Goal: Navigation & Orientation: Locate item on page

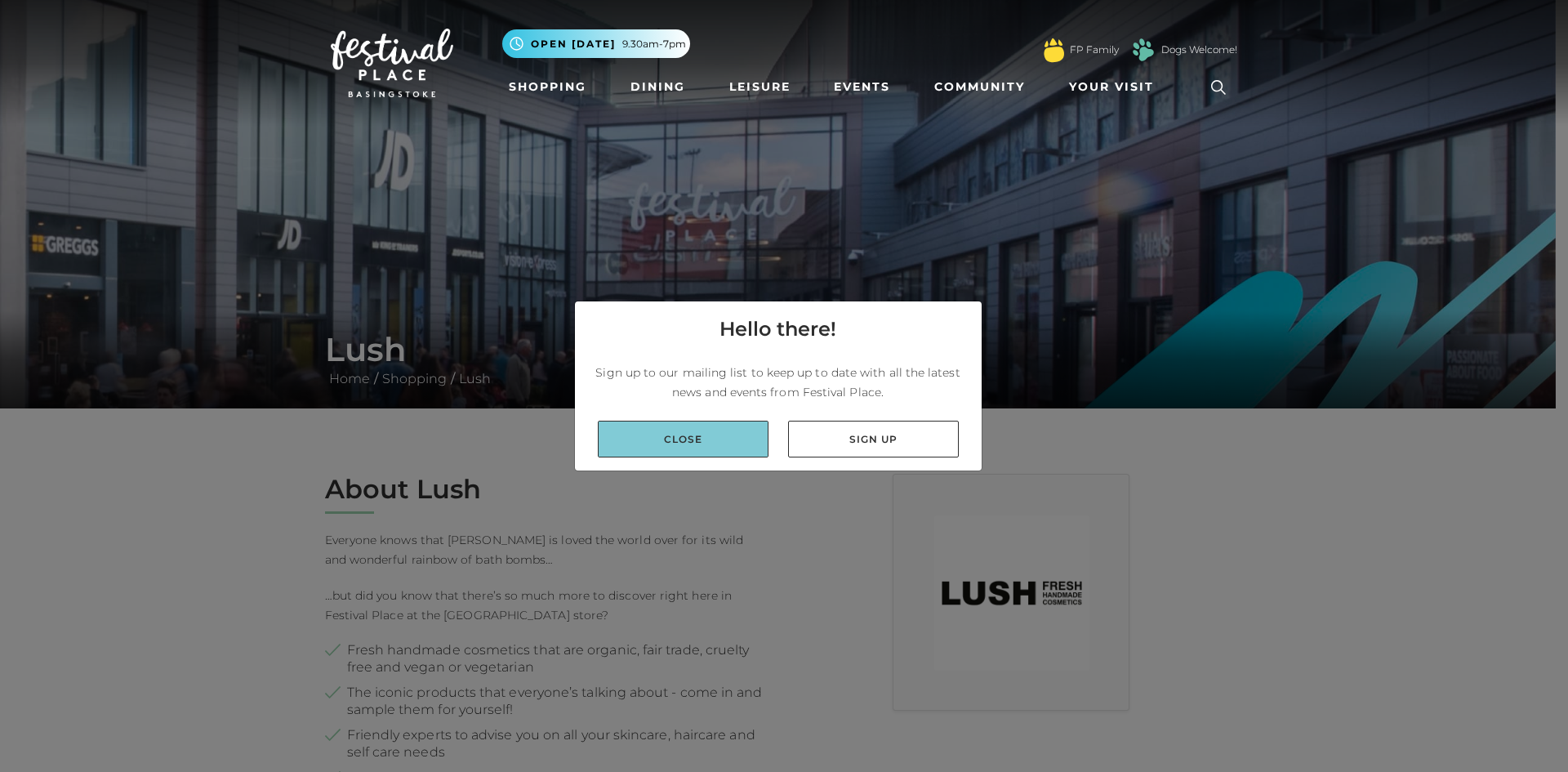
click at [721, 438] on link "Close" at bounding box center [683, 438] width 171 height 37
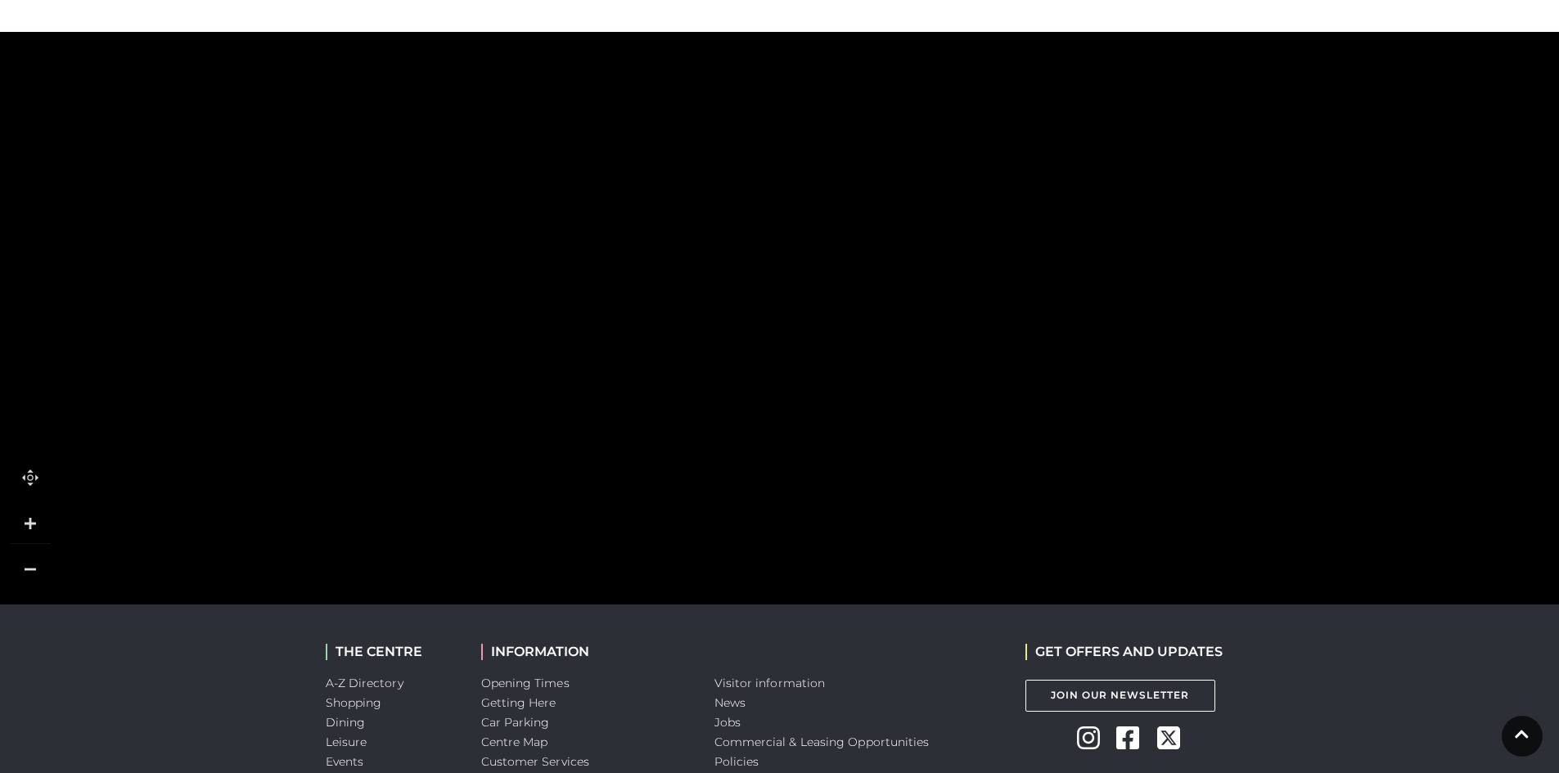
scroll to position [1146, 0]
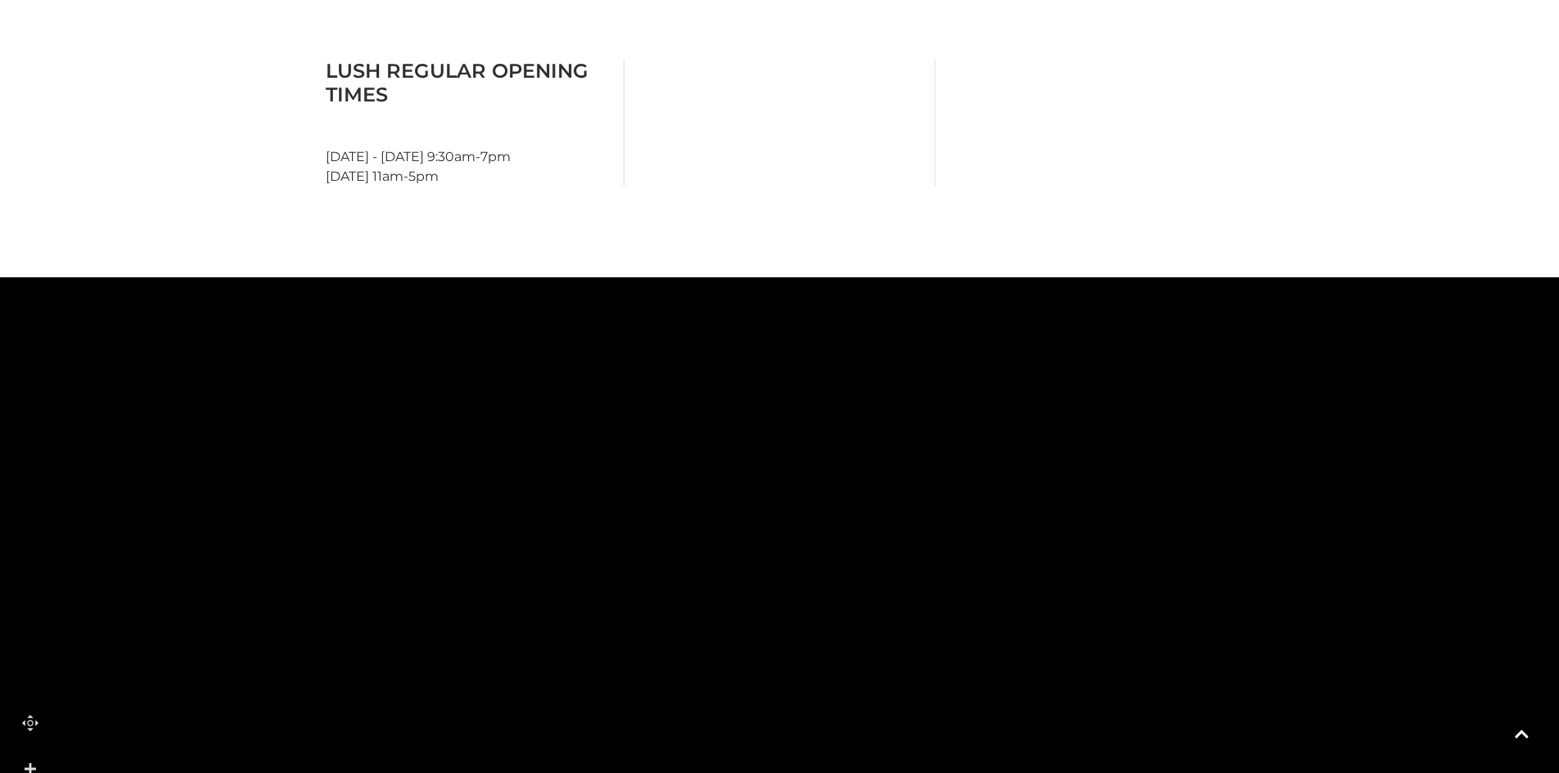
click at [833, 502] on rect at bounding box center [874, 514] width 141 height 38
drag, startPoint x: 830, startPoint y: 498, endPoint x: 219, endPoint y: 662, distance: 632.9
click at [219, 633] on rect at bounding box center [259, 614] width 141 height 38
drag, startPoint x: 933, startPoint y: 581, endPoint x: 800, endPoint y: 547, distance: 137.0
click at [813, 638] on icon at bounding box center [715, 127] width 4616 height 2553
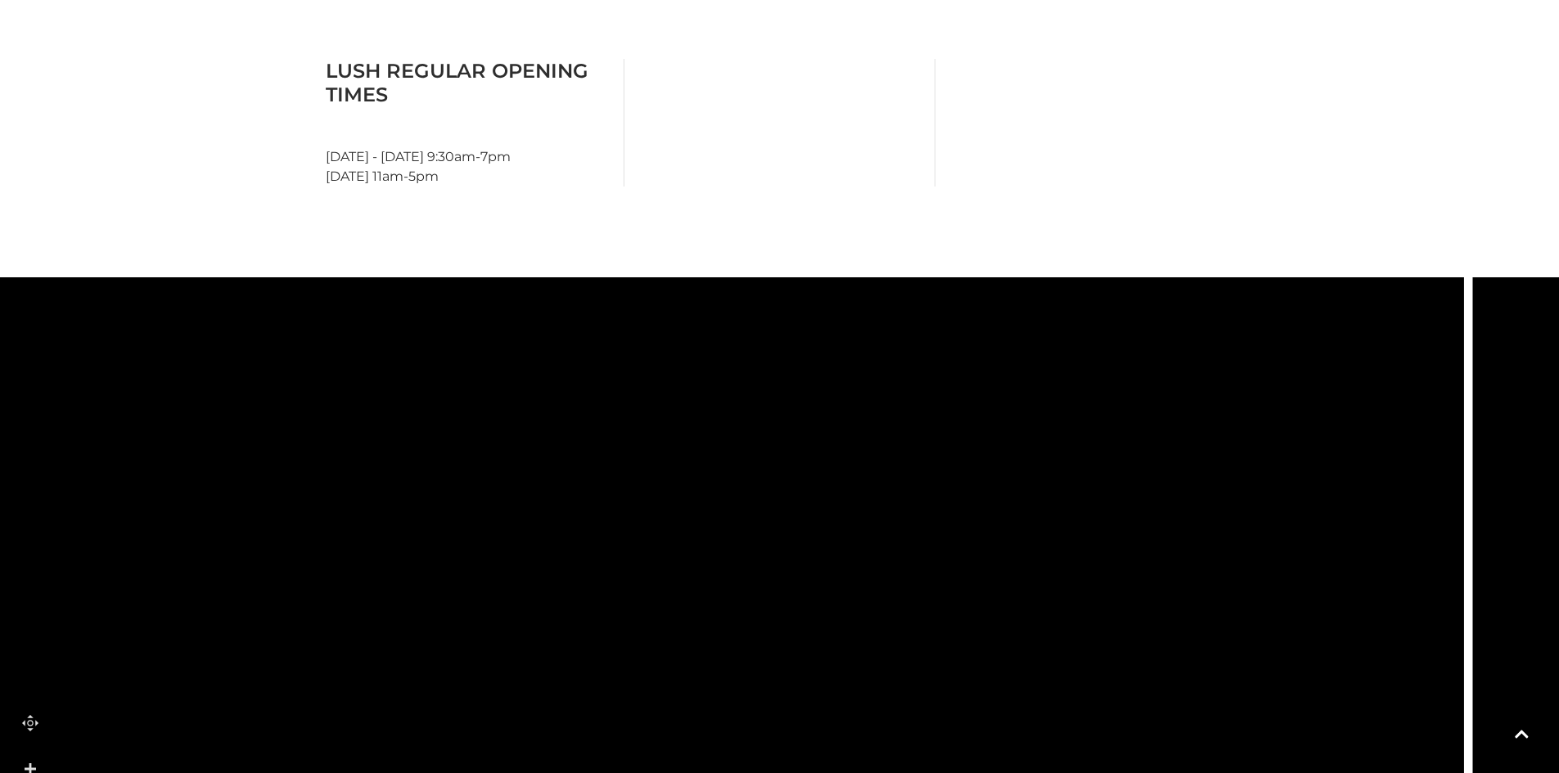
drag, startPoint x: 895, startPoint y: 431, endPoint x: 861, endPoint y: 563, distance: 136.2
click at [861, 567] on rect at bounding box center [804, 603] width 154 height 78
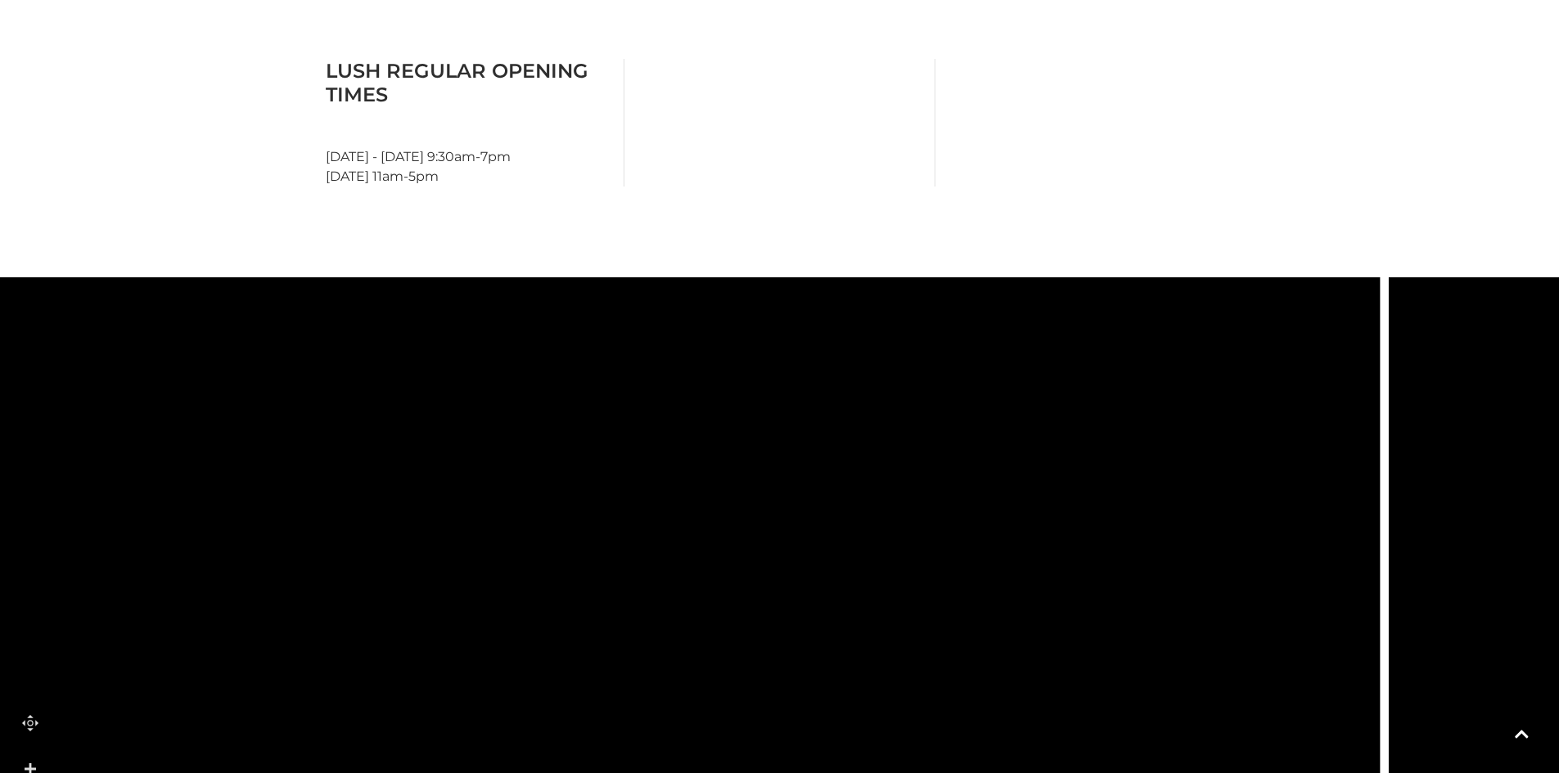
drag, startPoint x: 858, startPoint y: 529, endPoint x: 824, endPoint y: 613, distance: 91.0
click at [811, 636] on icon at bounding box center [972, 578] width 624 height 1393
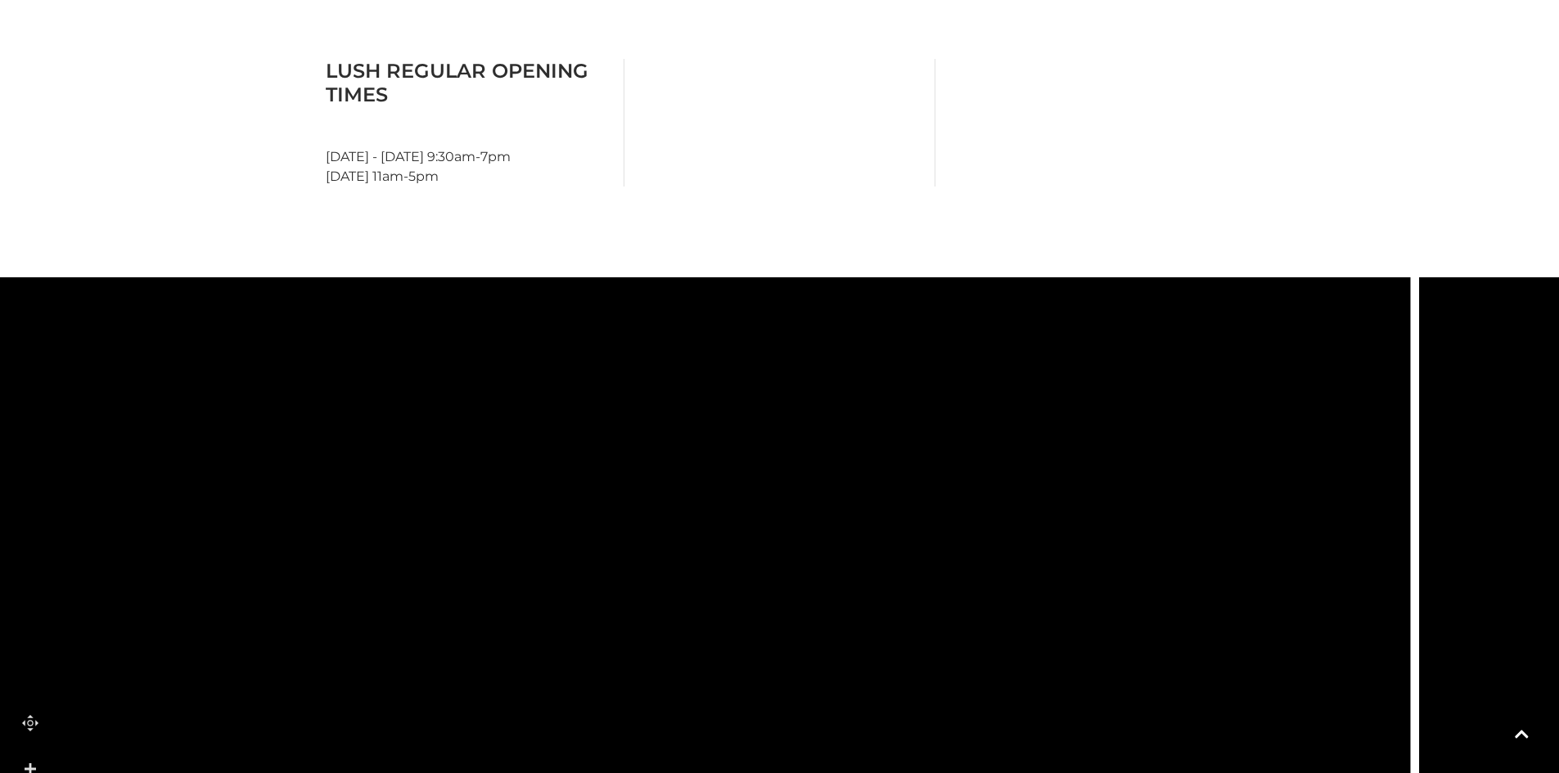
drag, startPoint x: 824, startPoint y: 613, endPoint x: 890, endPoint y: 331, distance: 290.0
click at [890, 331] on icon at bounding box center [1002, 365] width 624 height 1393
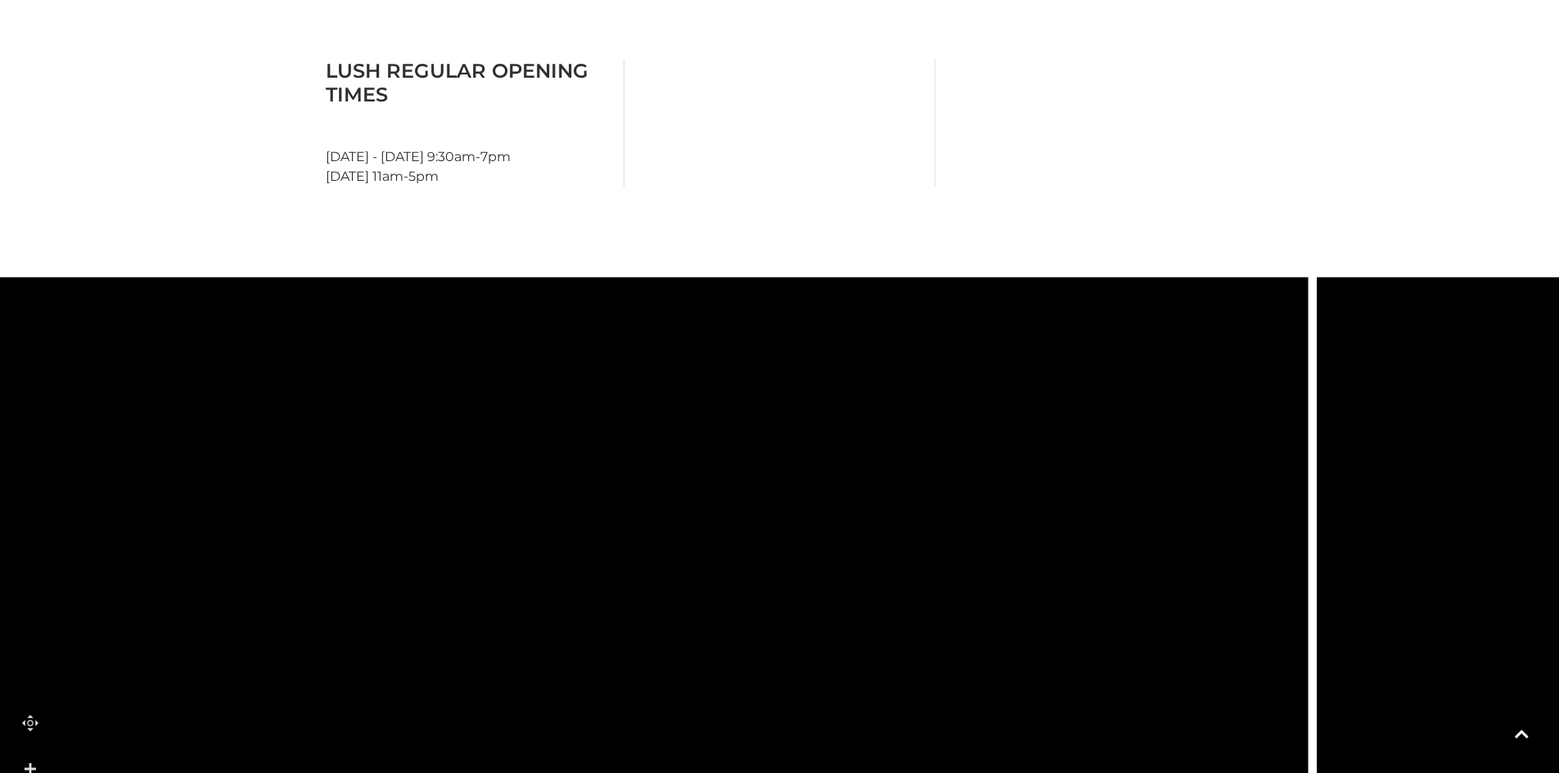
drag, startPoint x: 887, startPoint y: 556, endPoint x: 739, endPoint y: 479, distance: 166.9
click at [739, 479] on icon at bounding box center [900, 198] width 624 height 1393
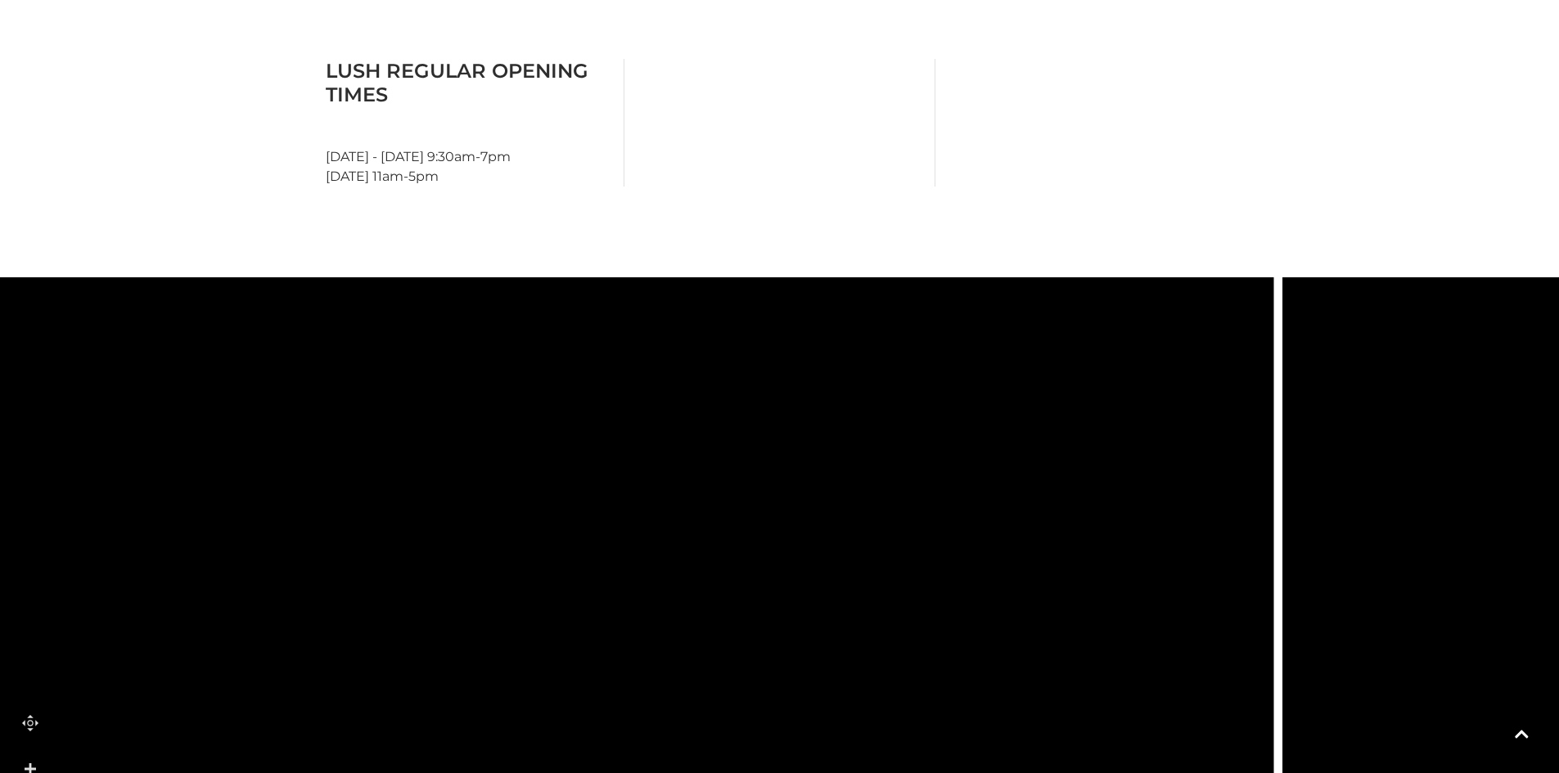
drag, startPoint x: 756, startPoint y: 507, endPoint x: 706, endPoint y: 519, distance: 51.2
click at [719, 583] on icon at bounding box center [865, 292] width 624 height 1393
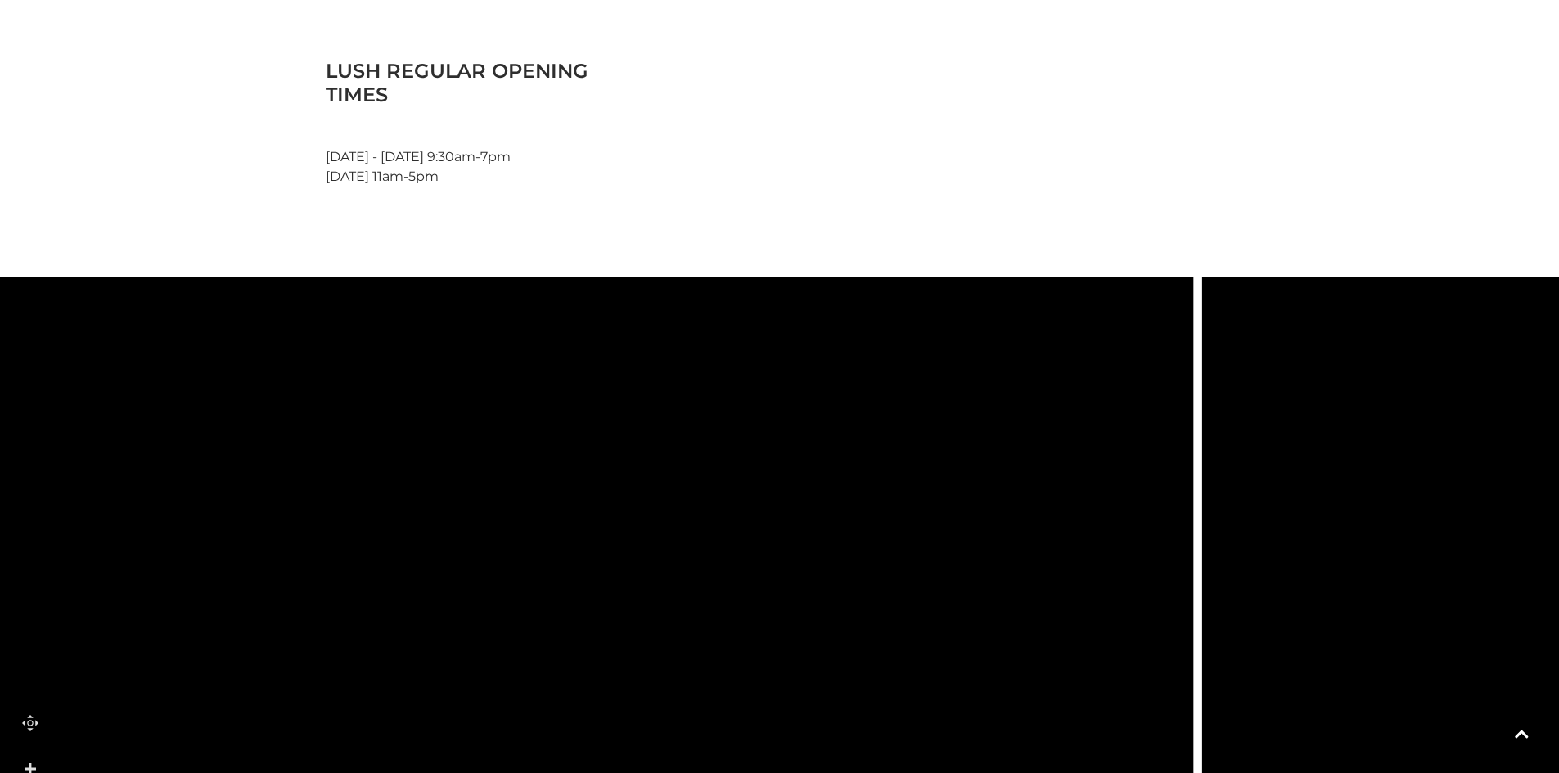
drag, startPoint x: 701, startPoint y: 501, endPoint x: 635, endPoint y: 647, distance: 160.0
click at [629, 693] on icon at bounding box center [785, 493] width 624 height 1393
drag, startPoint x: 786, startPoint y: 424, endPoint x: 1570, endPoint y: 624, distance: 809.0
click at [1559, 624] on html "Skip to Navigation Skip to Content Toggle navigation .st5{fill:none;stroke:#FFF…" at bounding box center [779, 31] width 1559 height 2354
drag, startPoint x: 1001, startPoint y: 556, endPoint x: 828, endPoint y: 701, distance: 225.9
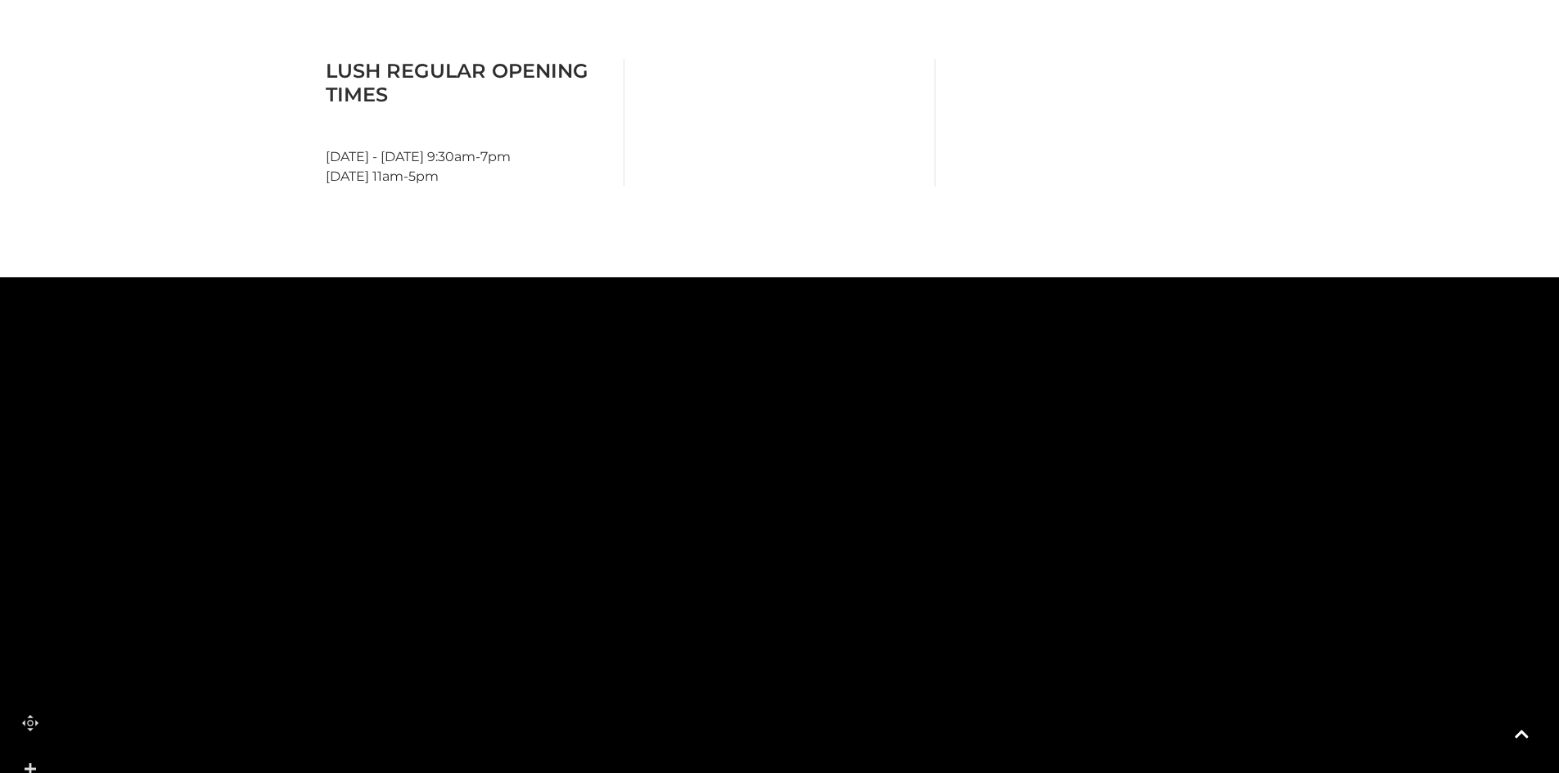
click at [835, 773] on html "Skip to Navigation Skip to Content Toggle navigation .st5{fill:none;stroke:#FFF…" at bounding box center [779, 31] width 1559 height 2354
drag, startPoint x: 1205, startPoint y: 812, endPoint x: 1173, endPoint y: 697, distance: 118.9
click at [1292, 773] on html "Skip to Navigation Skip to Content Toggle navigation .st5{fill:none;stroke:#FFF…" at bounding box center [779, 31] width 1559 height 2354
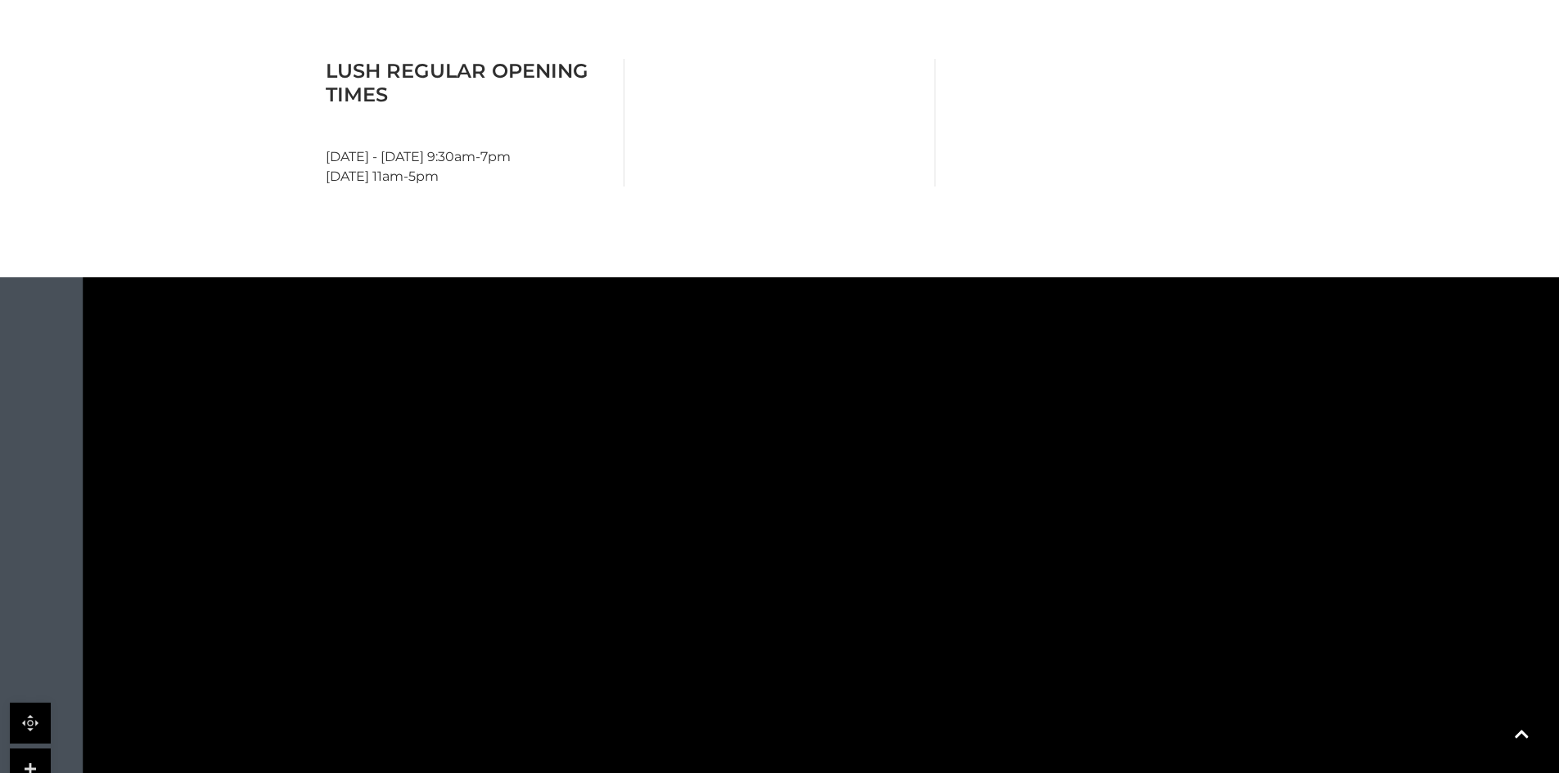
drag, startPoint x: 971, startPoint y: 596, endPoint x: 1209, endPoint y: 546, distance: 242.5
click at [1209, 546] on rect at bounding box center [1239, 574] width 63 height 144
drag, startPoint x: 1028, startPoint y: 601, endPoint x: 1010, endPoint y: 783, distance: 183.4
click at [1010, 773] on html "Skip to Navigation Skip to Content Toggle navigation .st5{fill:none;stroke:#FFF…" at bounding box center [779, 31] width 1559 height 2354
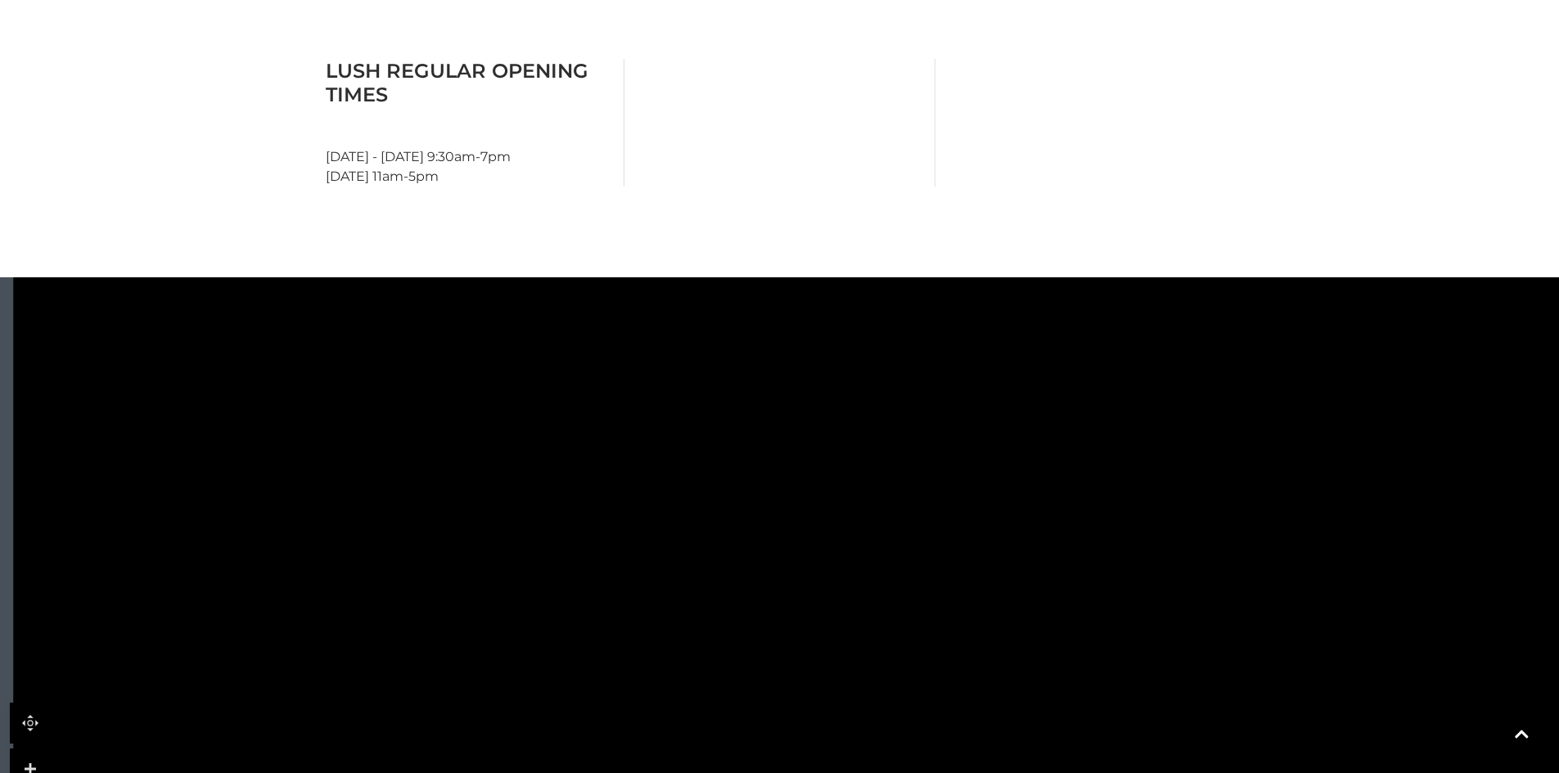
drag, startPoint x: 974, startPoint y: 558, endPoint x: 905, endPoint y: 667, distance: 128.7
click at [822, 704] on tspan "PORCHESTER" at bounding box center [822, 704] width 0 height 0
drag, startPoint x: 894, startPoint y: 577, endPoint x: 914, endPoint y: 657, distance: 82.6
drag, startPoint x: 908, startPoint y: 594, endPoint x: 904, endPoint y: 643, distance: 49.2
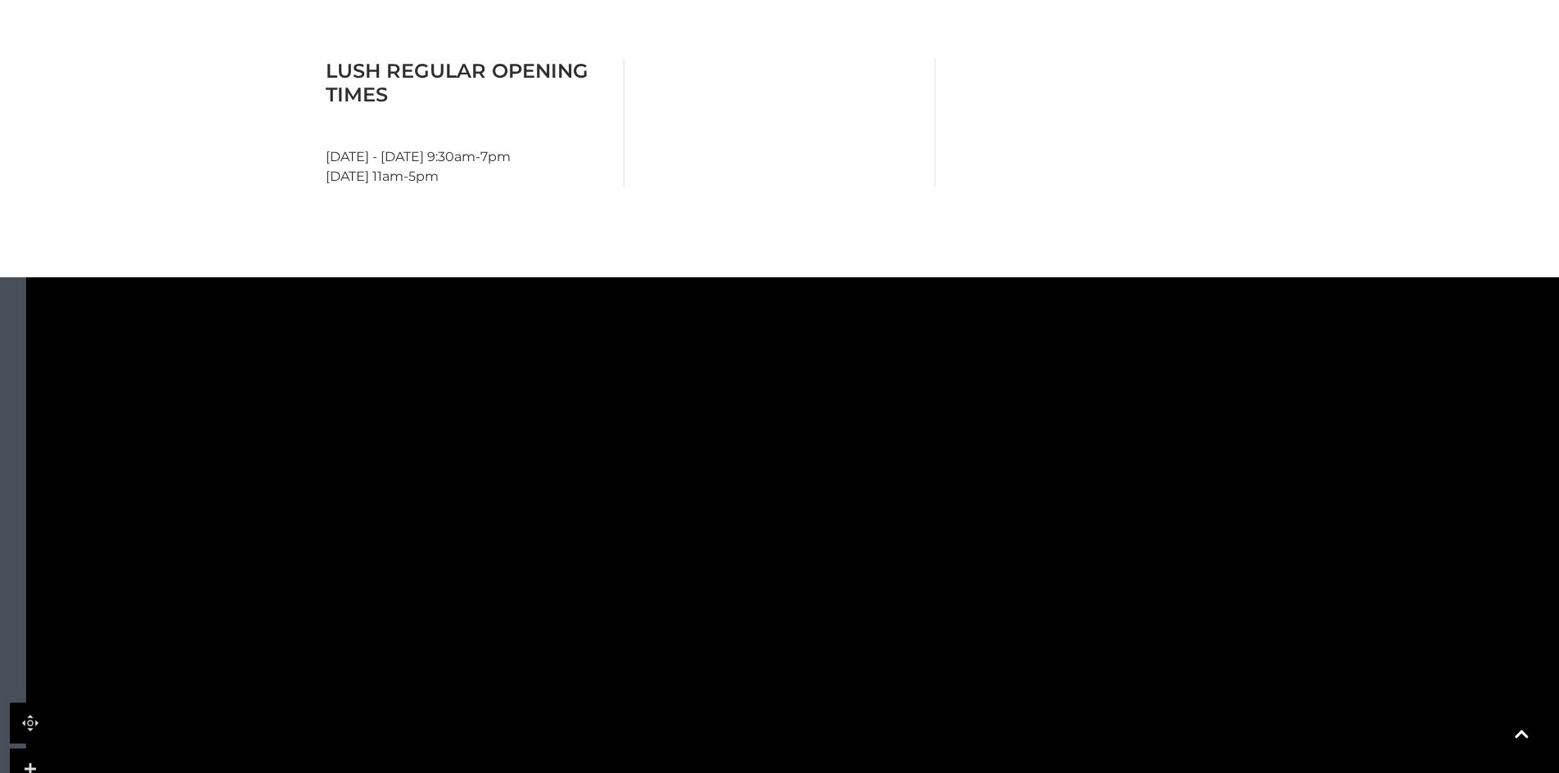
drag, startPoint x: 899, startPoint y: 647, endPoint x: 899, endPoint y: 674, distance: 27.8
drag, startPoint x: 890, startPoint y: 665, endPoint x: 877, endPoint y: 694, distance: 31.5
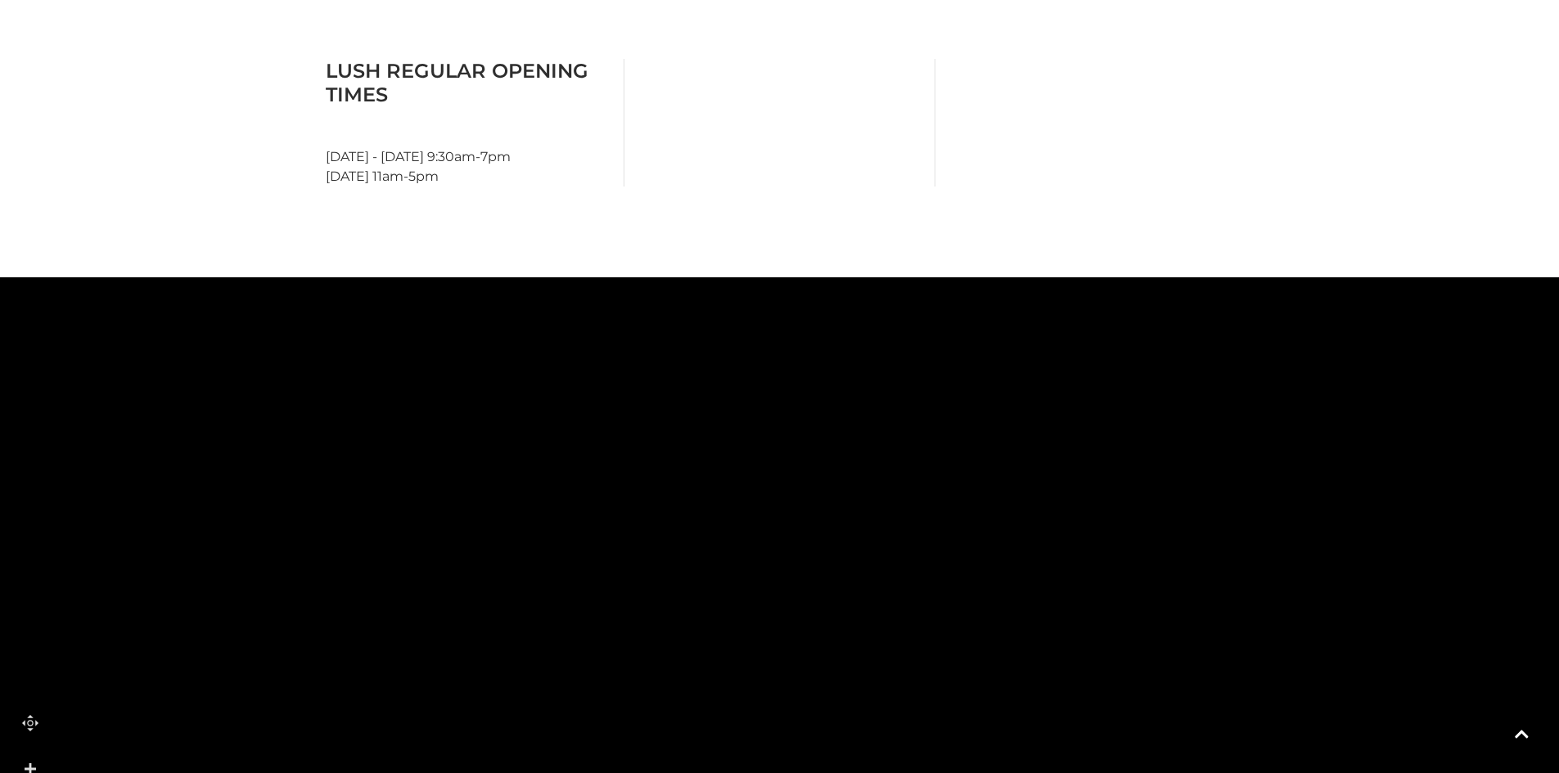
drag, startPoint x: 874, startPoint y: 696, endPoint x: 841, endPoint y: 782, distance: 91.2
click at [841, 773] on html "Skip to Navigation Skip to Content Toggle navigation .st5{fill:none;stroke:#FFF…" at bounding box center [779, 31] width 1559 height 2354
drag, startPoint x: 880, startPoint y: 678, endPoint x: 871, endPoint y: 741, distance: 63.7
click at [868, 749] on polygon at bounding box center [768, 626] width 667 height 367
drag, startPoint x: 869, startPoint y: 678, endPoint x: 861, endPoint y: 718, distance: 40.9
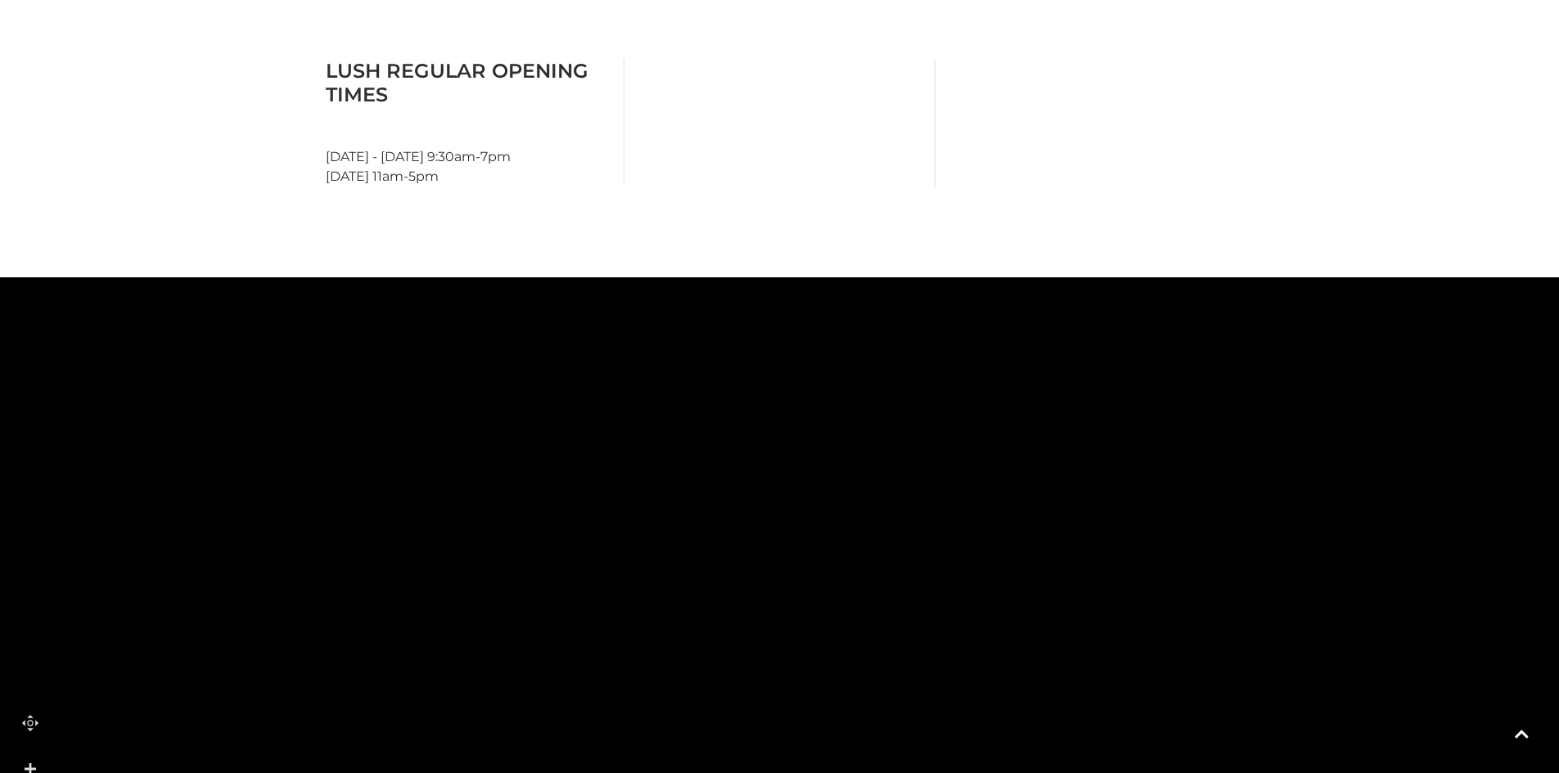
click at [861, 718] on polygon at bounding box center [761, 666] width 667 height 367
drag, startPoint x: 872, startPoint y: 669, endPoint x: 835, endPoint y: 682, distance: 38.8
click at [835, 682] on polygon at bounding box center [731, 676] width 667 height 367
drag, startPoint x: 779, startPoint y: 669, endPoint x: 768, endPoint y: 665, distance: 11.4
click at [768, 683] on rect at bounding box center [743, 728] width 157 height 90
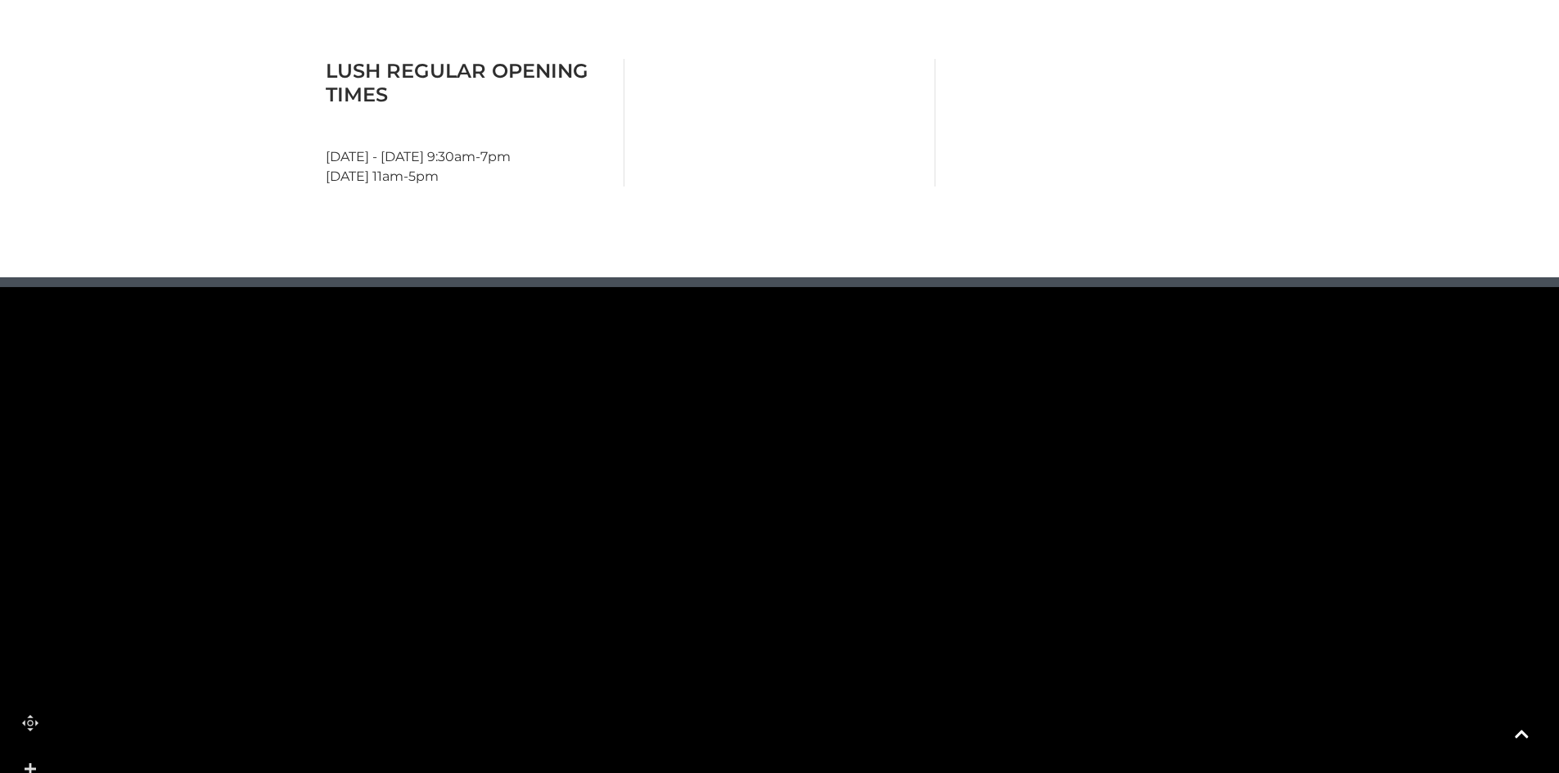
drag, startPoint x: 858, startPoint y: 585, endPoint x: 808, endPoint y: 699, distance: 124.2
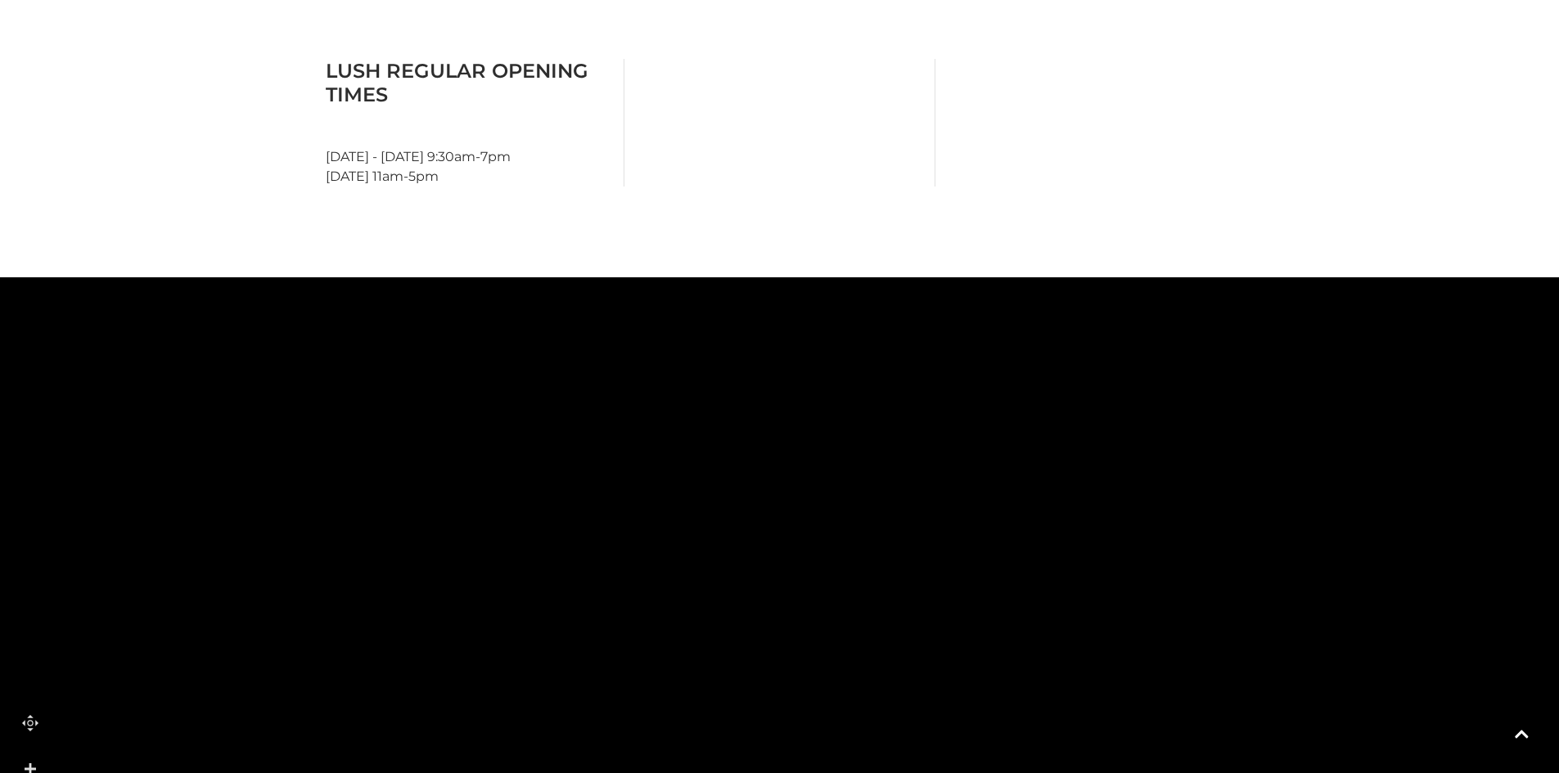
drag, startPoint x: 876, startPoint y: 616, endPoint x: 944, endPoint y: 514, distance: 122.3
click at [929, 524] on rect at bounding box center [971, 626] width 254 height 254
drag, startPoint x: 756, startPoint y: 588, endPoint x: 757, endPoint y: 446, distance: 141.6
click at [759, 439] on rect at bounding box center [750, 434] width 157 height 117
drag, startPoint x: 786, startPoint y: 515, endPoint x: 795, endPoint y: 426, distance: 88.8
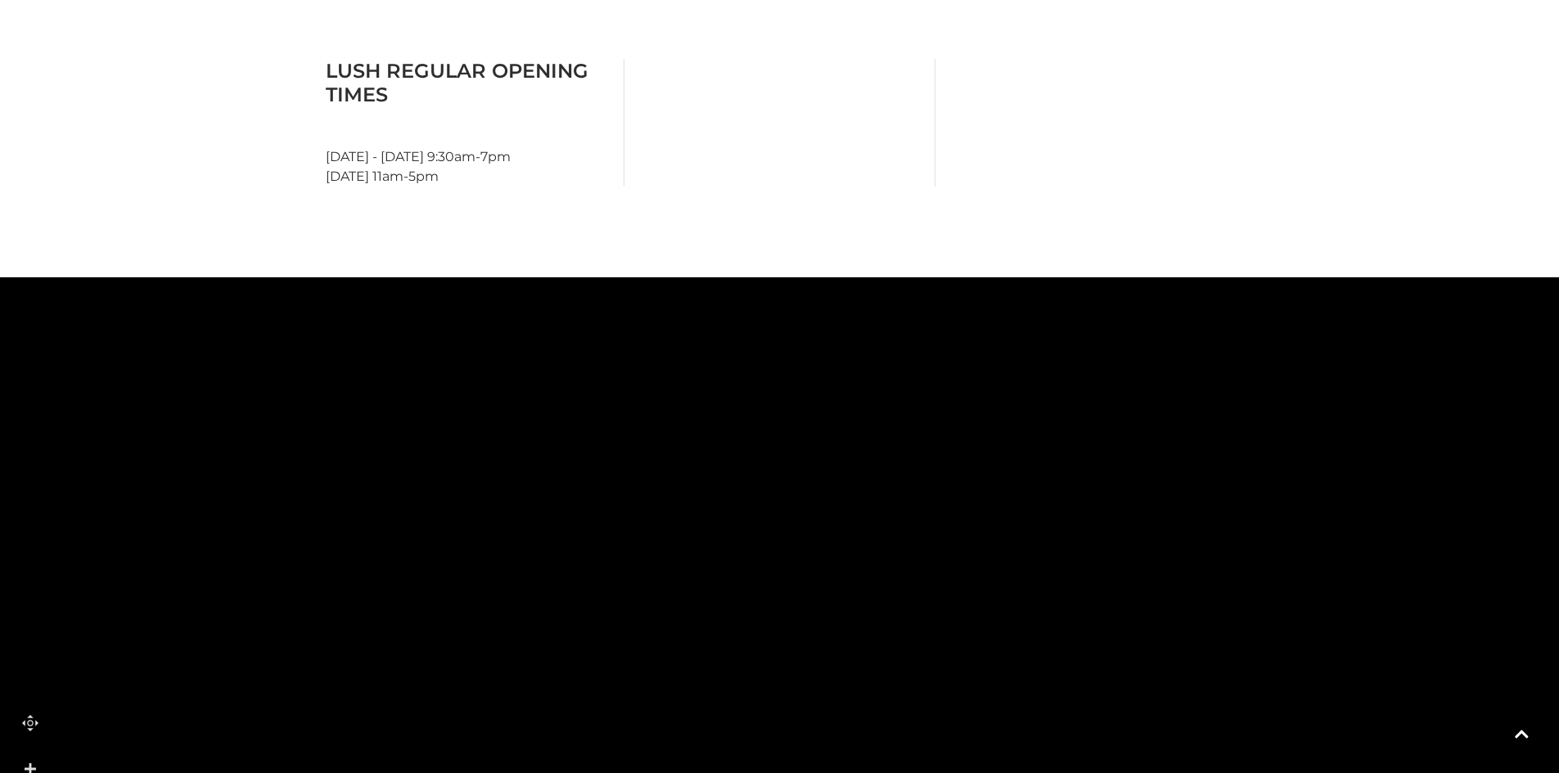
click at [795, 426] on rect at bounding box center [728, 445] width 157 height 41
drag, startPoint x: 809, startPoint y: 578, endPoint x: 827, endPoint y: 500, distance: 79.8
drag, startPoint x: 867, startPoint y: 505, endPoint x: 841, endPoint y: 384, distance: 123.9
click at [862, 428] on rect at bounding box center [885, 499] width 90 height 142
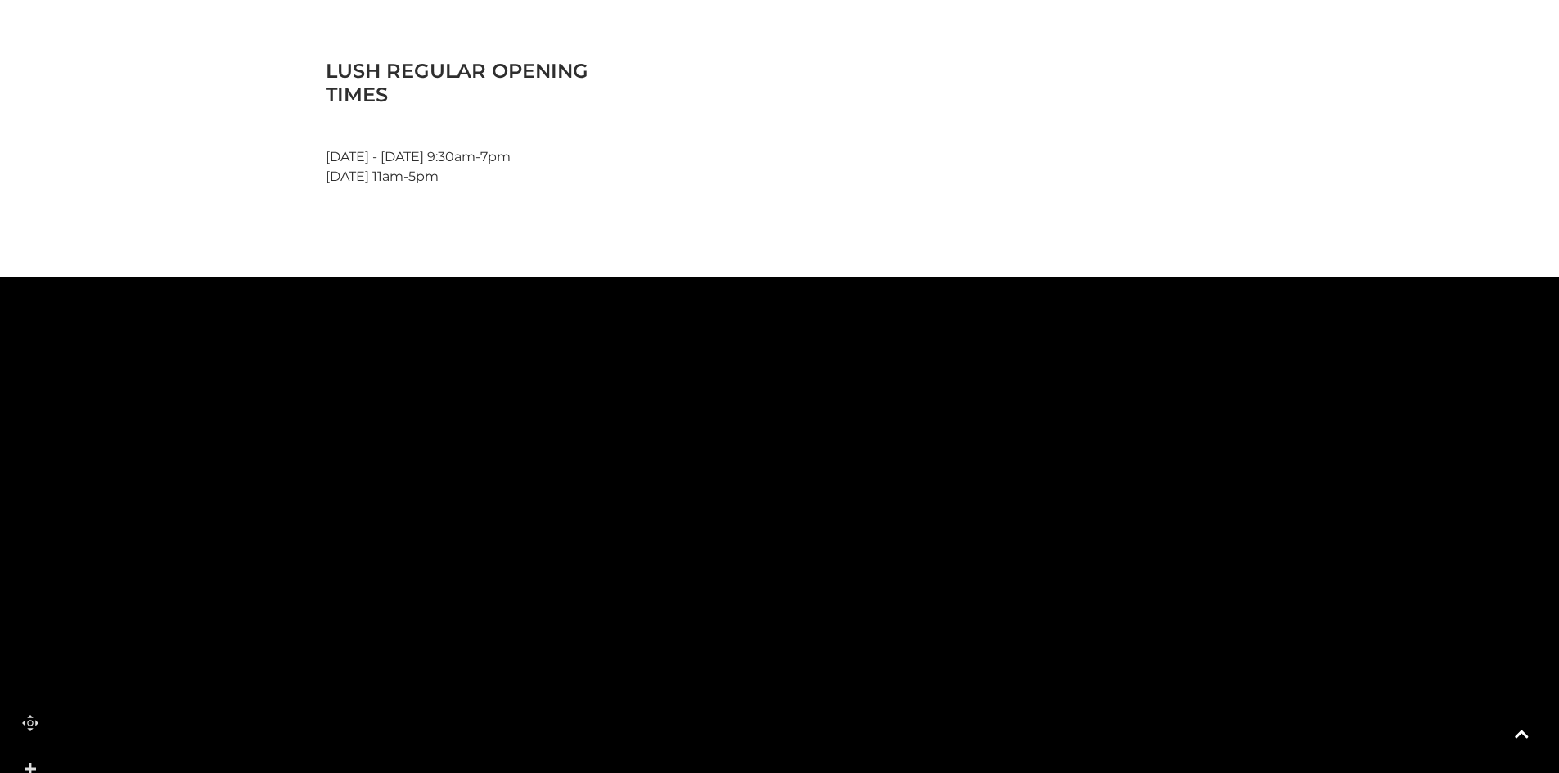
drag, startPoint x: 909, startPoint y: 463, endPoint x: 905, endPoint y: 382, distance: 81.1
click at [909, 383] on rect at bounding box center [934, 455] width 63 height 144
drag
click at [827, 597] on rect at bounding box center [796, 626] width 141 height 59
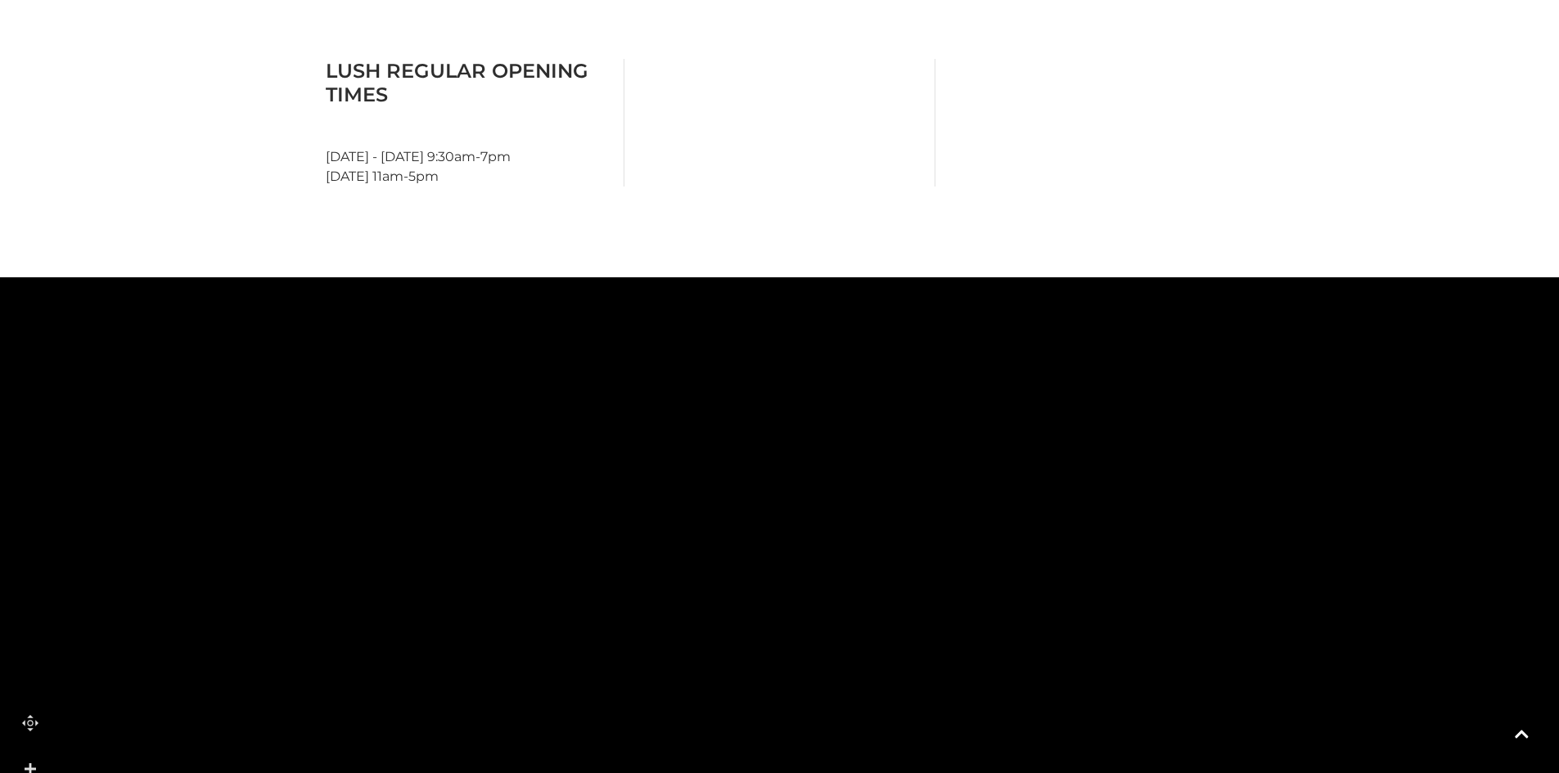
click at [908, 773] on html "Skip to Navigation Skip to Content Toggle navigation .st5{fill:none;stroke:#FFF…" at bounding box center [779, 31] width 1559 height 2354
click at [641, 773] on html "Skip to Navigation Skip to Content Toggle navigation .st5{fill:none;stroke:#FFF…" at bounding box center [779, 31] width 1559 height 2354
click at [655, 482] on rect at bounding box center [681, 421] width 52 height 121
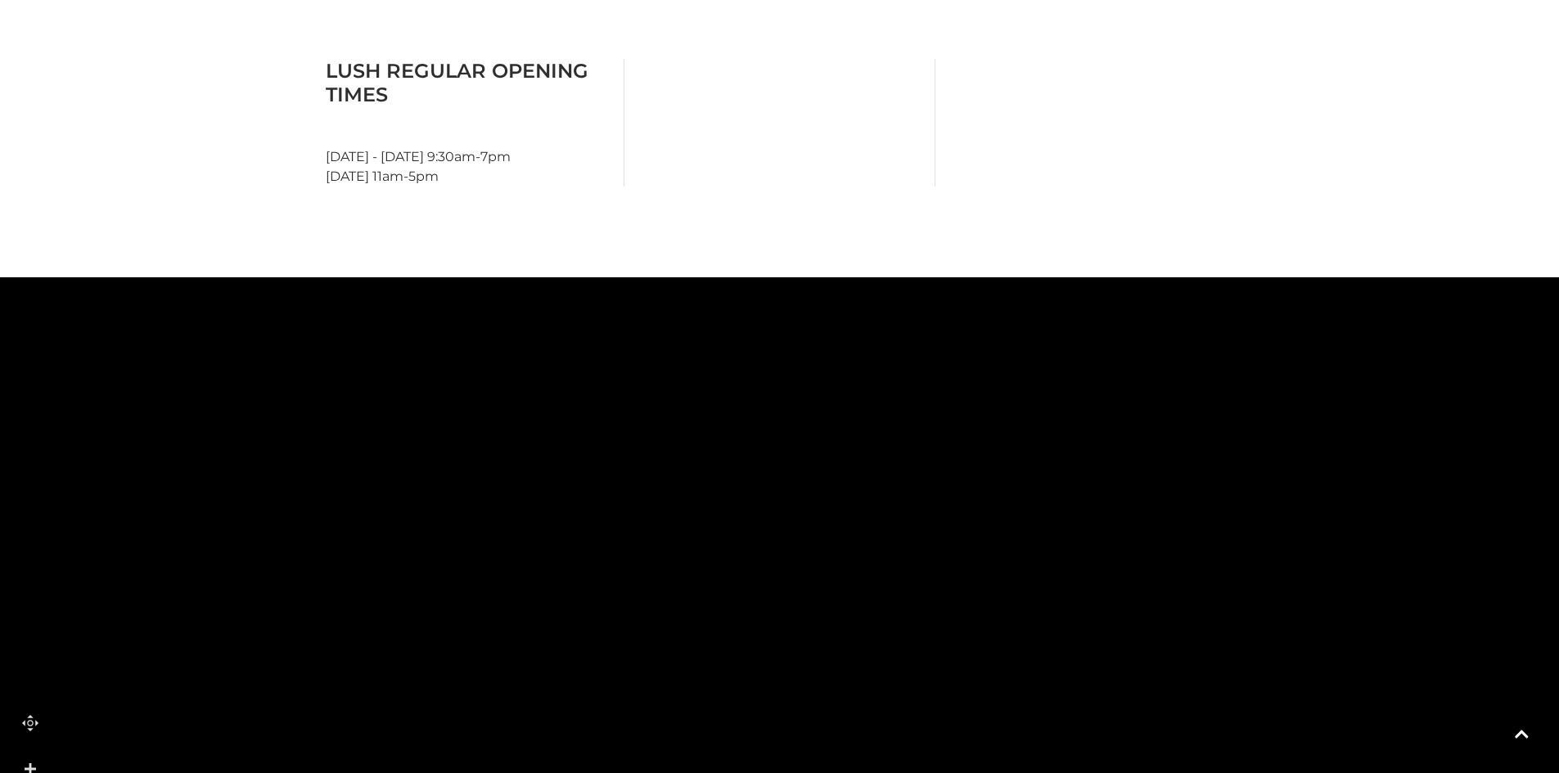
click at [641, 616] on rect at bounding box center [586, 653] width 110 height 74
click at [606, 642] on rect at bounding box center [608, 653] width 164 height 43
click at [598, 669] on rect at bounding box center [596, 674] width 164 height 45
click at [581, 660] on icon at bounding box center [547, 668] width 91 height 43
click at [660, 687] on rect at bounding box center [628, 708] width 71 height 43
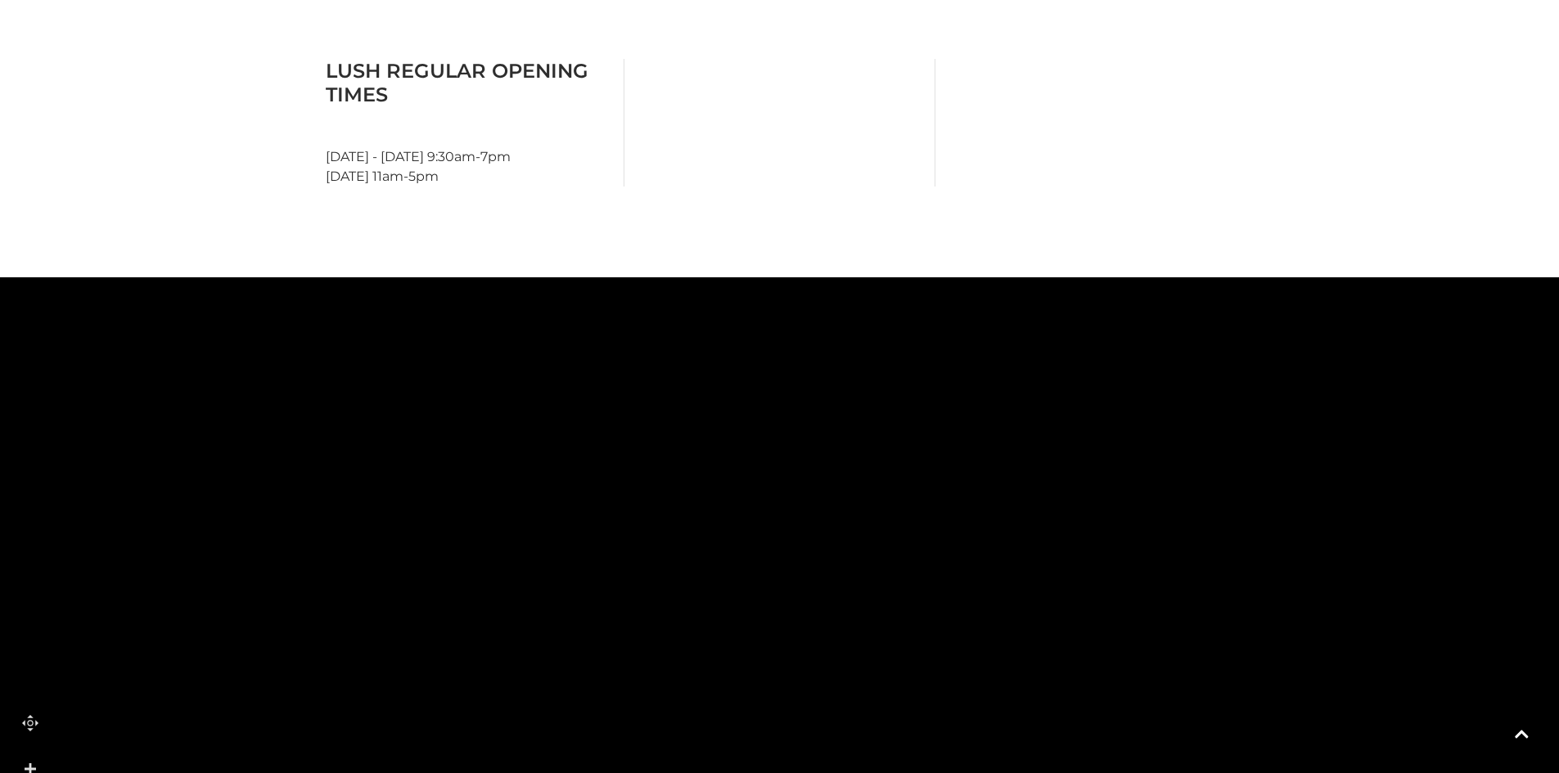
click at [660, 651] on polygon at bounding box center [924, 753] width 1545 height 1790
click at [655, 656] on rect at bounding box center [657, 635] width 55 height 40
click at [650, 683] on rect at bounding box center [653, 667] width 55 height 40
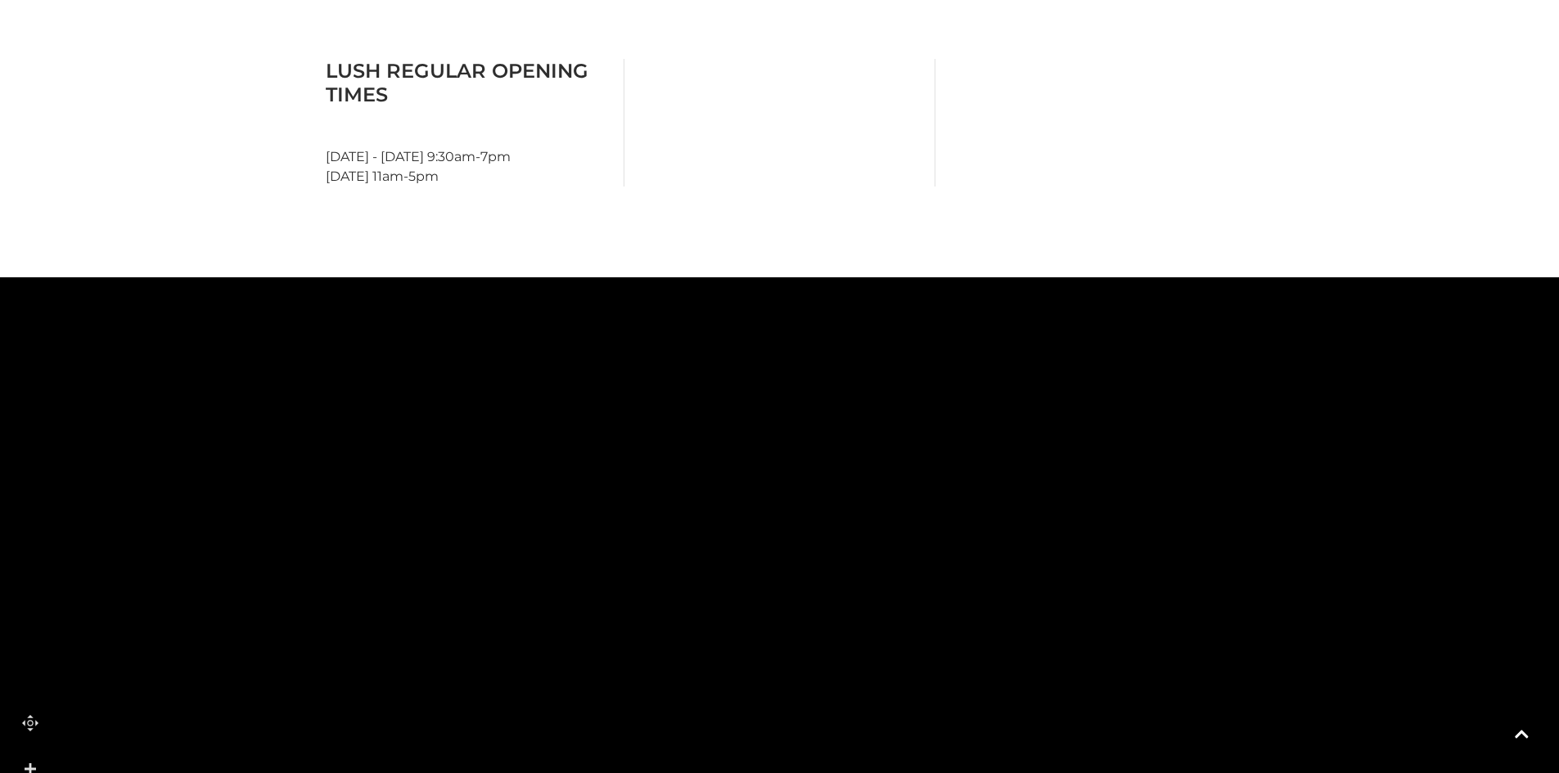
click at [759, 306] on rect at bounding box center [804, 345] width 138 height 90
